Goal: Navigation & Orientation: Find specific page/section

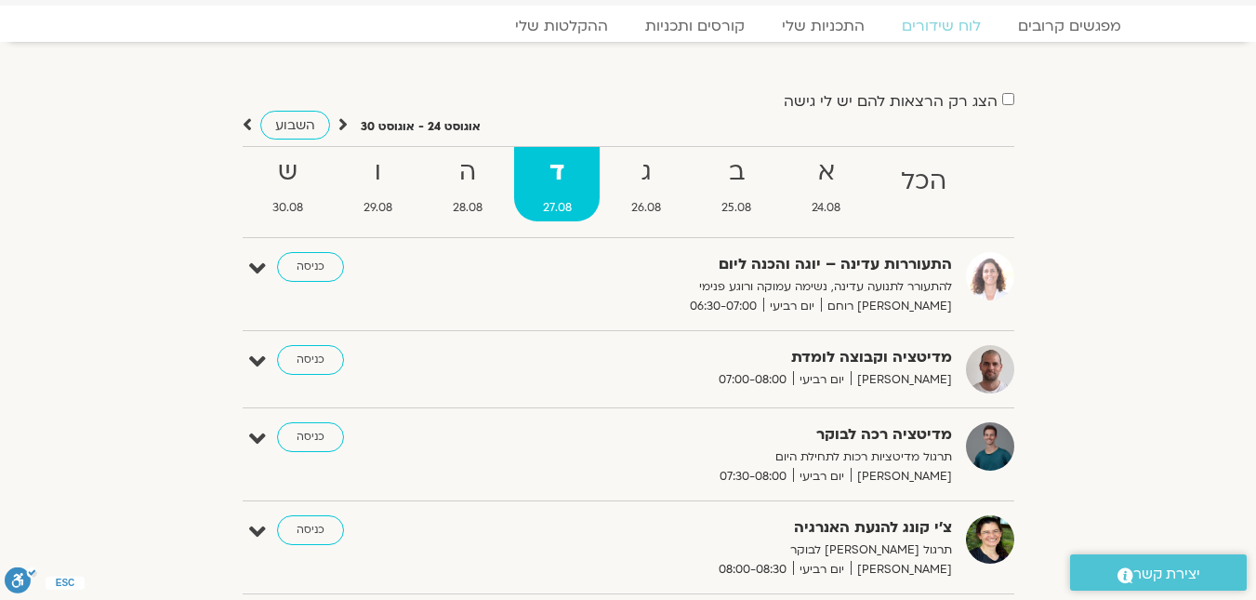
scroll to position [93, 0]
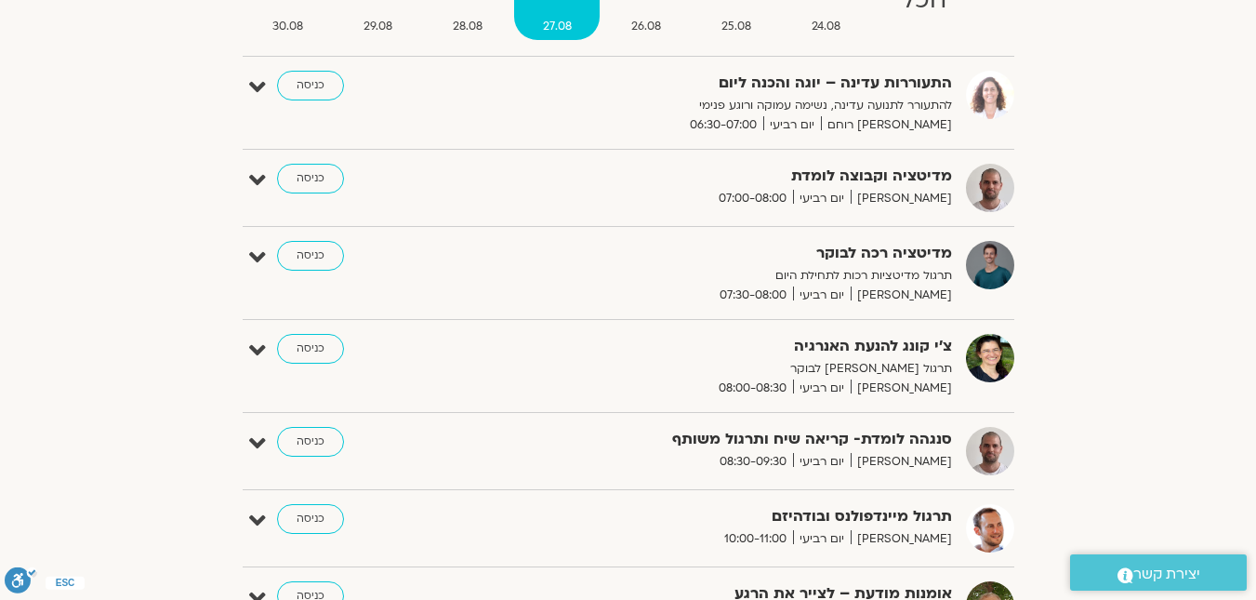
scroll to position [56, 0]
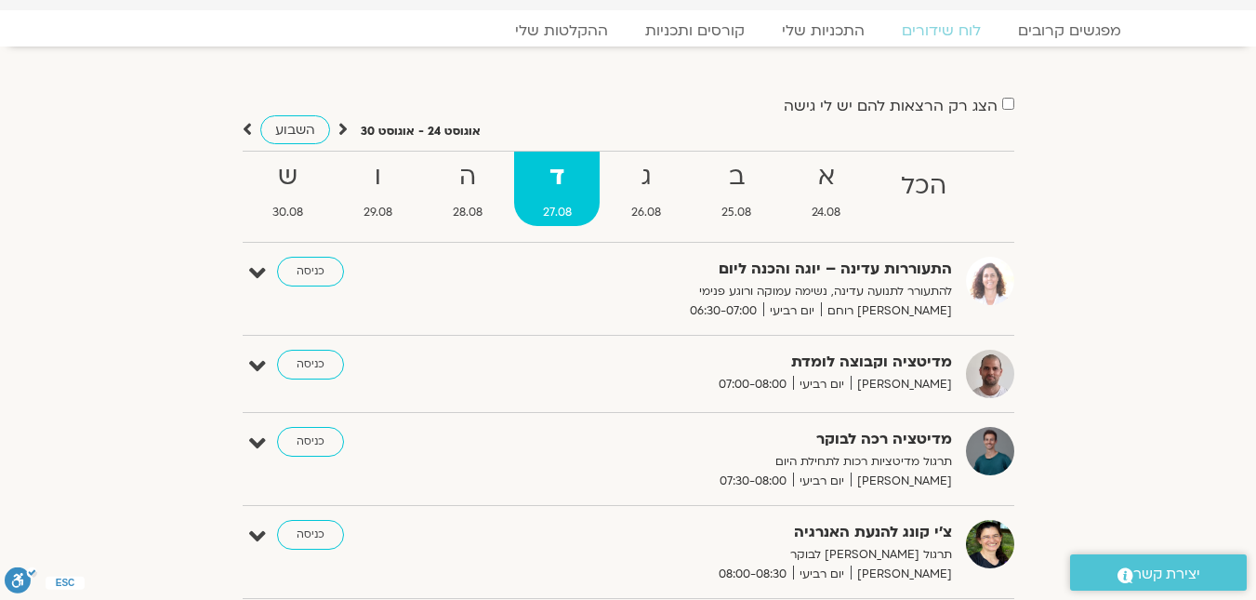
click at [630, 206] on span "26.08" at bounding box center [647, 213] width 86 height 20
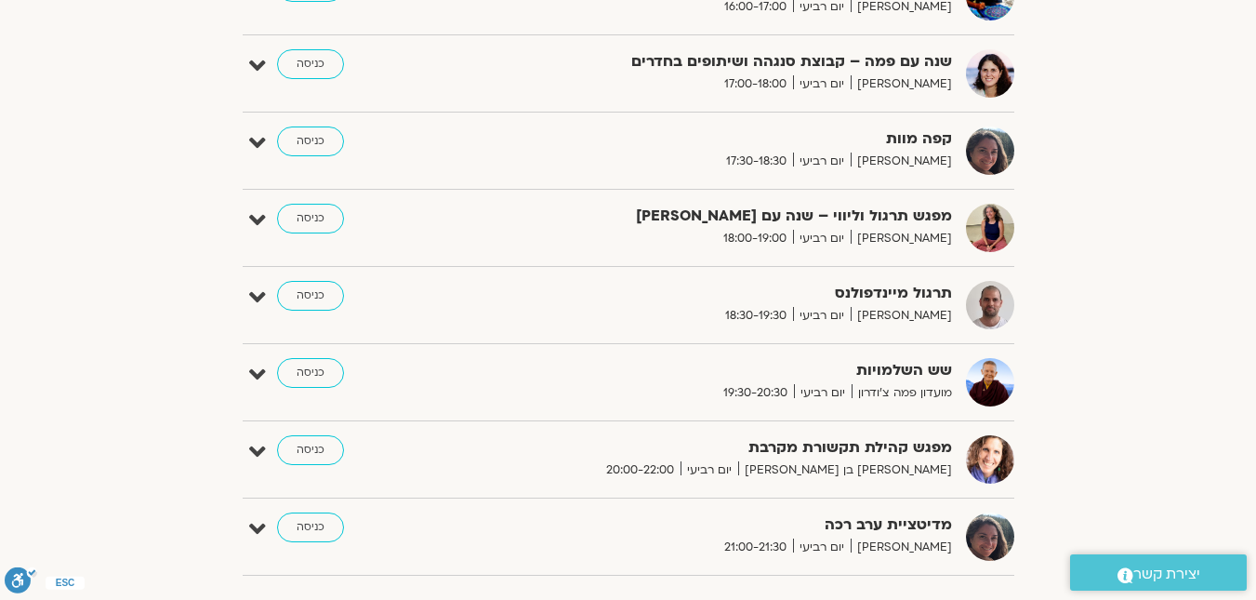
scroll to position [1023, 0]
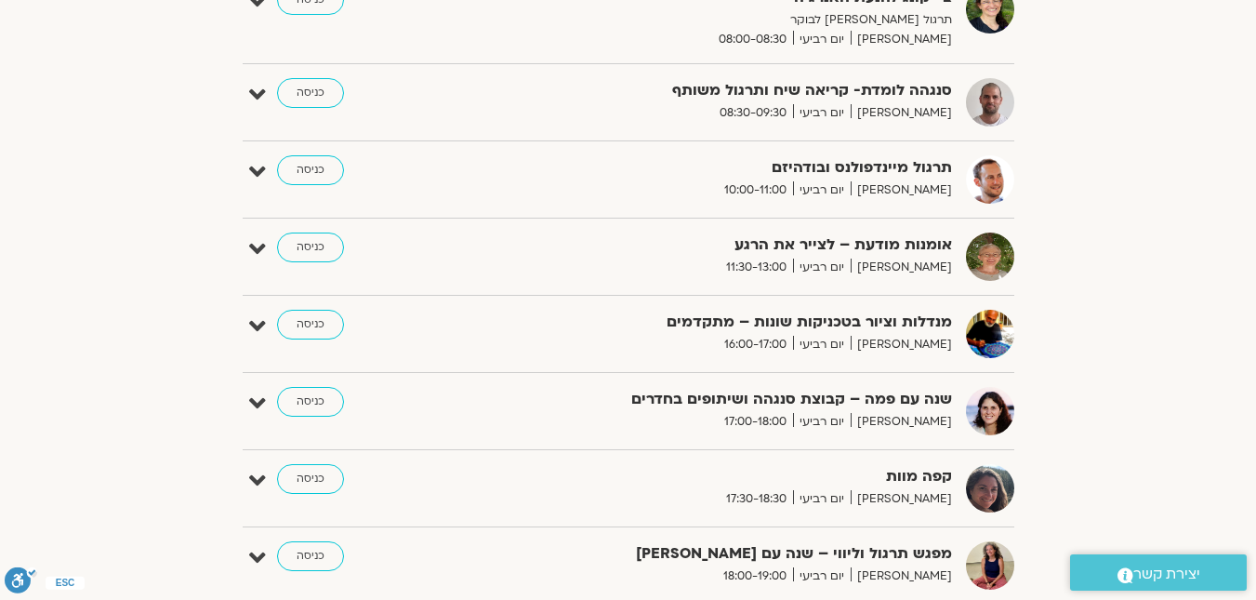
scroll to position [335, 0]
